Goal: Transaction & Acquisition: Purchase product/service

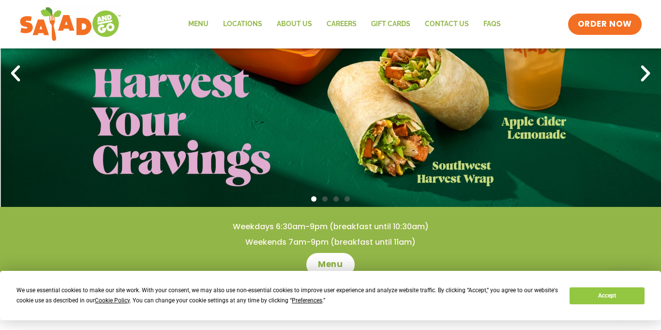
scroll to position [237, 0]
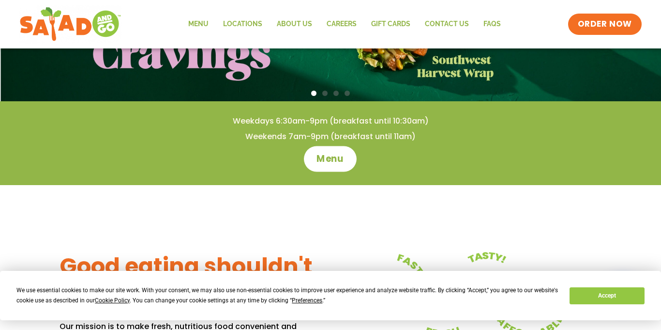
click at [328, 152] on span "Menu" at bounding box center [331, 158] width 28 height 13
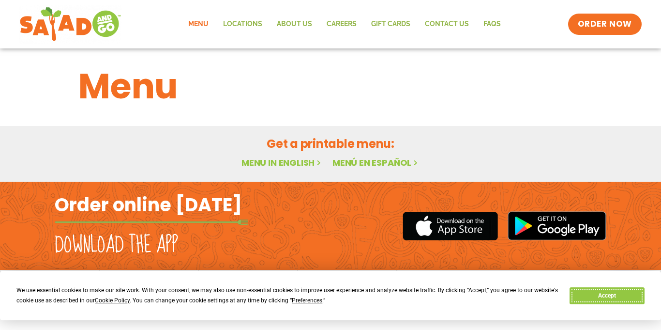
click at [613, 297] on button "Accept" at bounding box center [607, 295] width 75 height 17
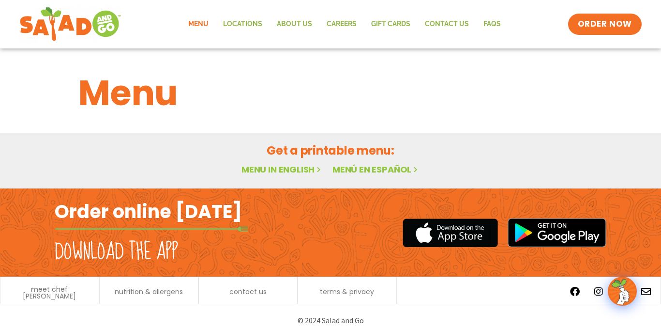
click at [155, 102] on h1 "Menu" at bounding box center [330, 93] width 504 height 52
click at [208, 24] on link "Menu" at bounding box center [198, 24] width 35 height 22
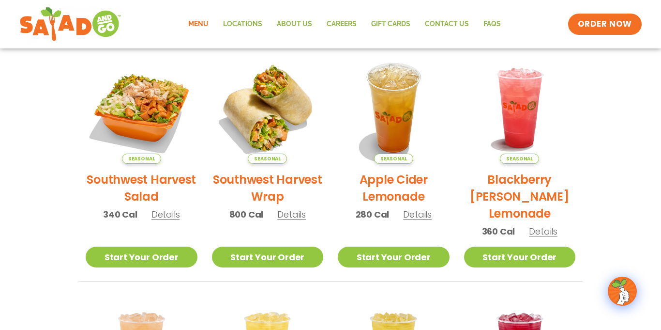
scroll to position [221, 0]
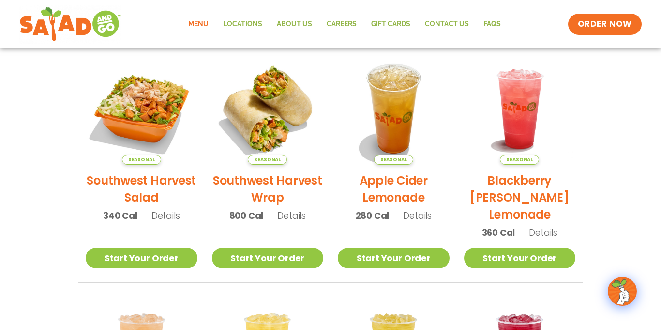
click at [403, 181] on h2 "Apple Cider Lemonade" at bounding box center [394, 189] width 112 height 34
click at [0, 0] on div "Apple Cider Lemonade 280 Cal Start Your Order Crisp apple meets zesty lemon in …" at bounding box center [0, 0] width 0 height 0
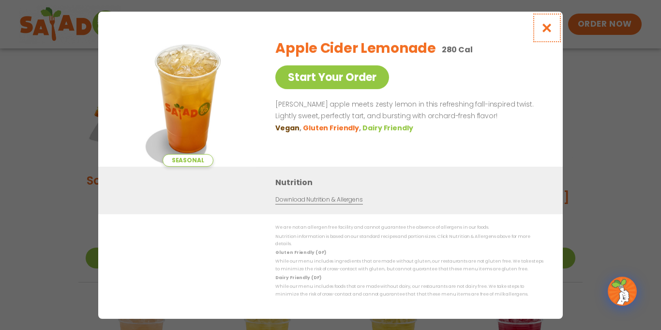
click at [541, 28] on icon "Close modal" at bounding box center [547, 28] width 12 height 10
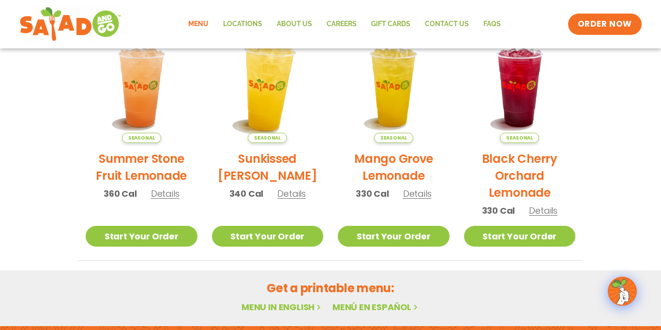
scroll to position [0, 0]
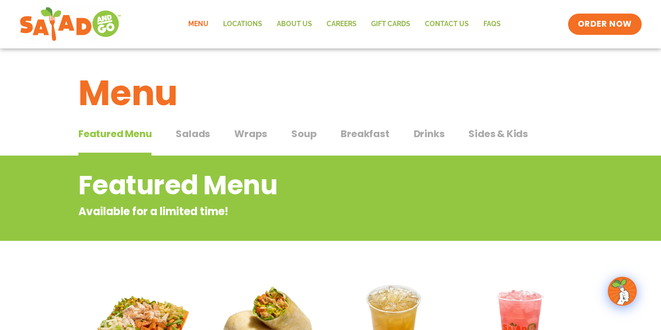
click at [208, 138] on span "Salads" at bounding box center [193, 133] width 34 height 15
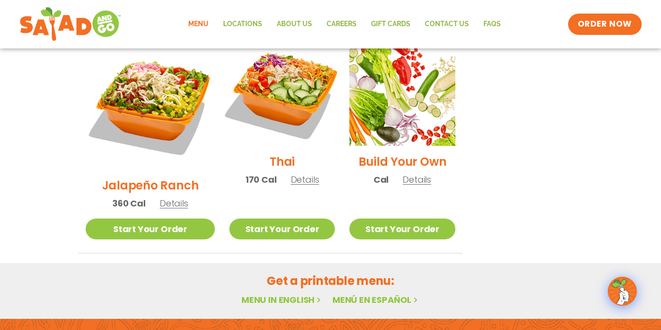
scroll to position [837, 0]
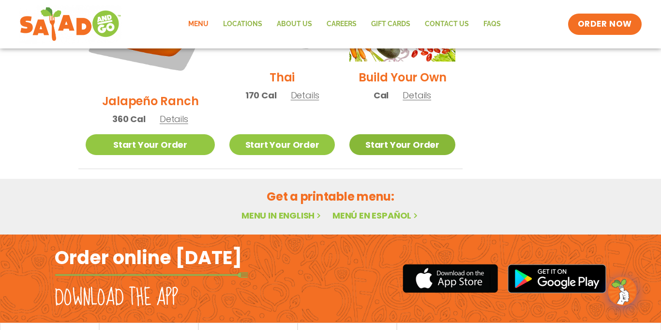
click at [408, 134] on link "Start Your Order" at bounding box center [402, 144] width 106 height 21
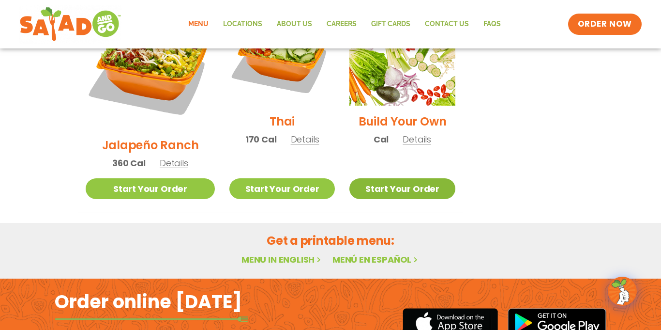
scroll to position [760, 0]
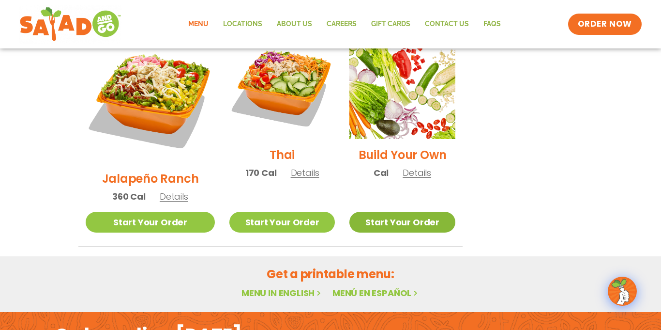
click at [401, 212] on link "Start Your Order" at bounding box center [402, 222] width 106 height 21
